Goal: Obtain resource: Download file/media

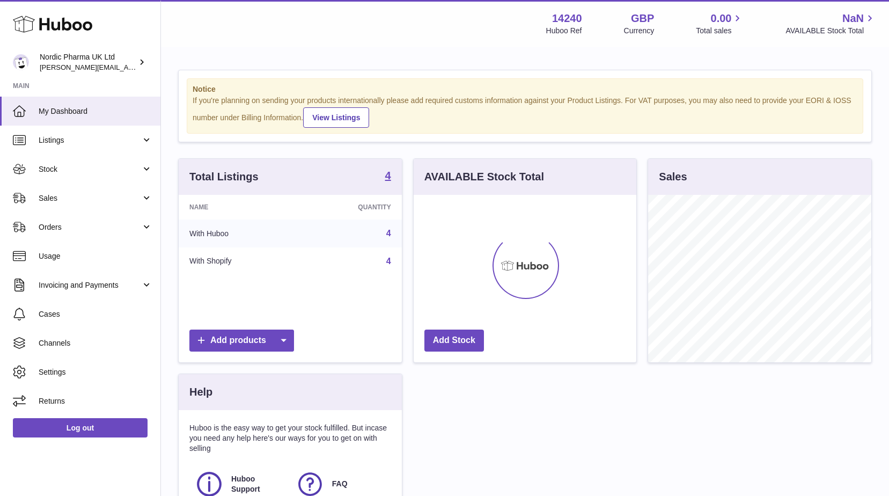
scroll to position [167, 223]
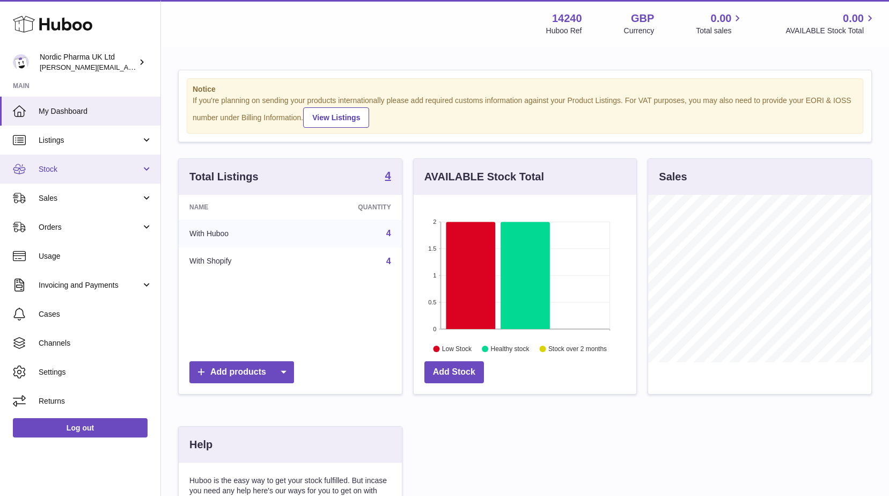
click at [63, 167] on span "Stock" at bounding box center [90, 169] width 103 height 10
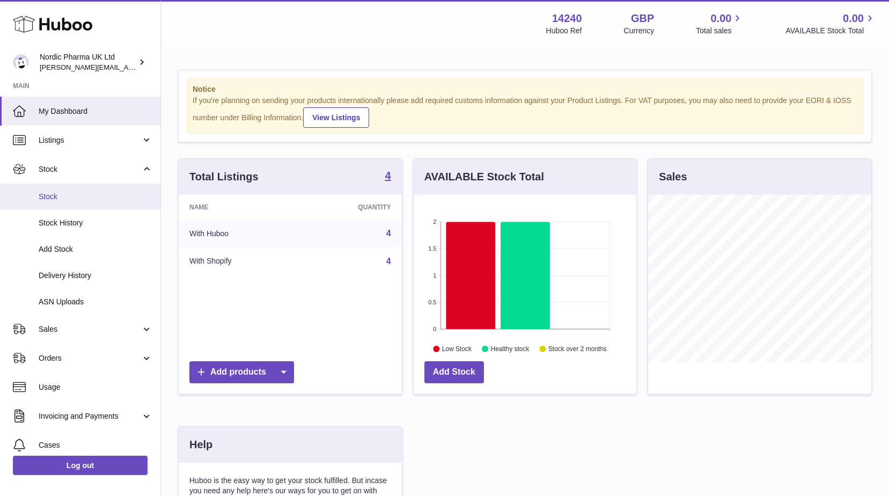
click at [65, 195] on span "Stock" at bounding box center [96, 197] width 114 height 10
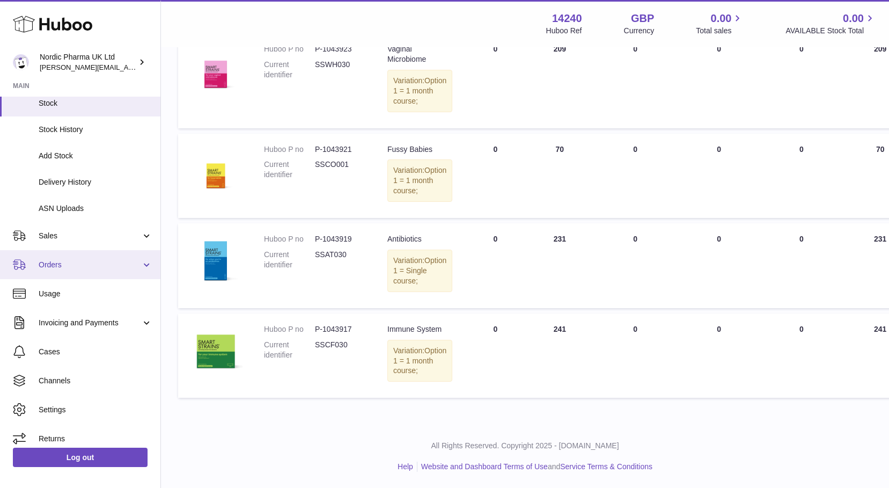
scroll to position [231, 0]
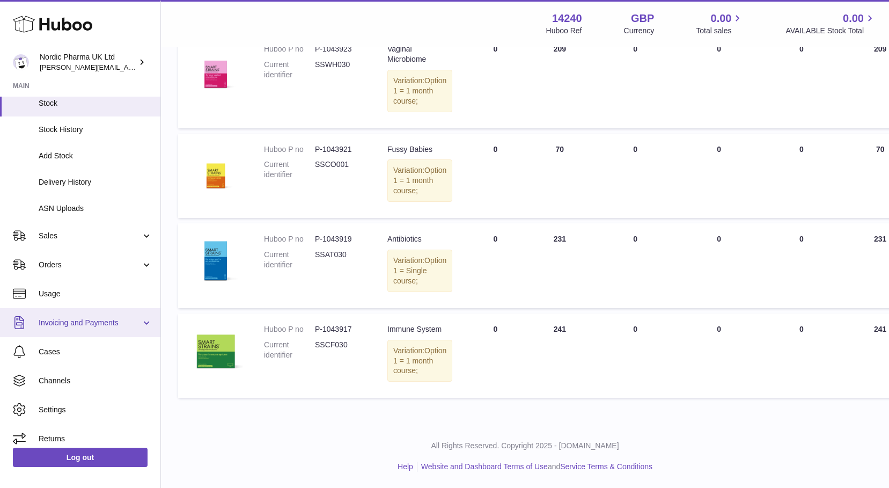
click at [98, 321] on span "Invoicing and Payments" at bounding box center [90, 323] width 103 height 10
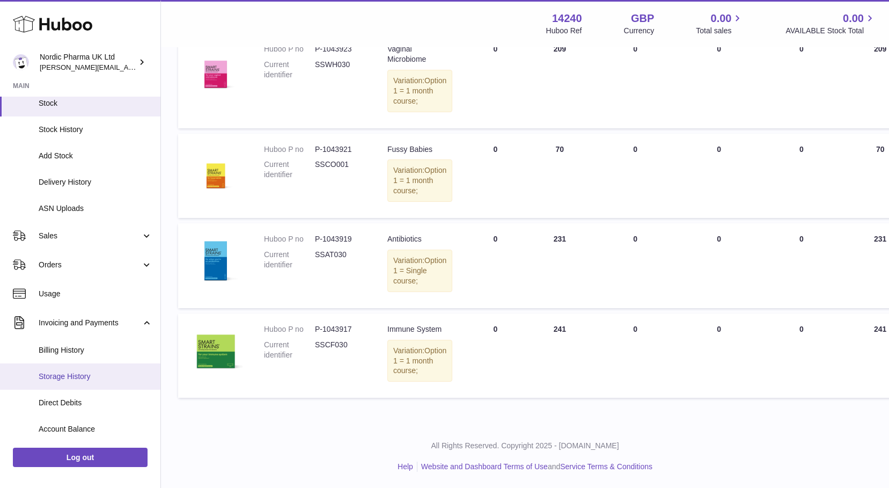
click at [70, 373] on span "Storage History" at bounding box center [96, 376] width 114 height 10
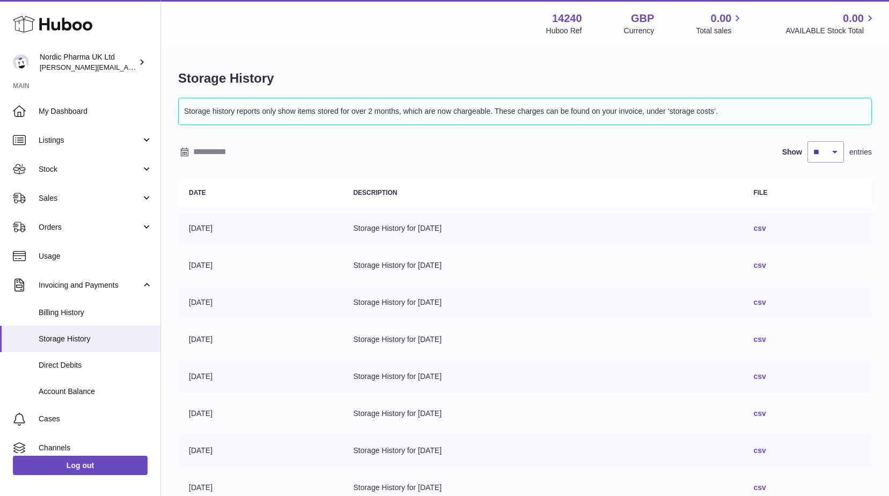
click at [766, 226] on link "csv" at bounding box center [760, 228] width 12 height 9
click at [531, 284] on table "Date Description File 20/08/2025 Storage History for 20/08/2025 csv 19/08/2025 …" at bounding box center [525, 377] width 694 height 409
